Goal: Find contact information: Find contact information

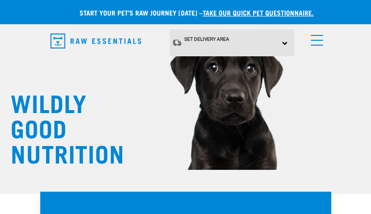
type input "[EMAIL_ADDRESS][DOMAIN_NAME]"
type input "BWNWsEcOKypVMucz"
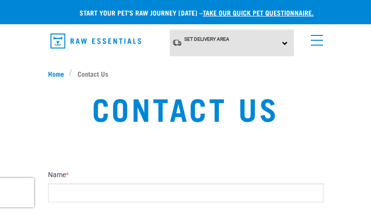
type input "GfzTfmcmElqCdccs"
type input "[EMAIL_ADDRESS][DOMAIN_NAME]"
type input "eFJiqvPEqe"
